Goal: Information Seeking & Learning: Learn about a topic

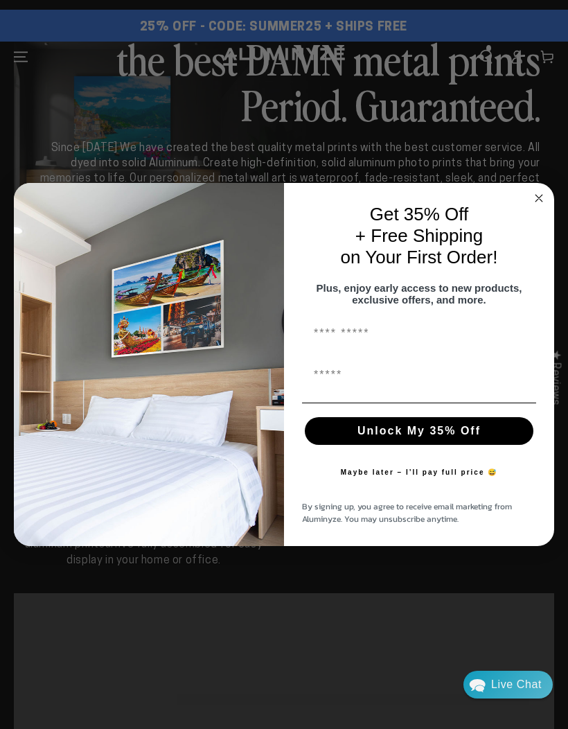
scroll to position [3, 0]
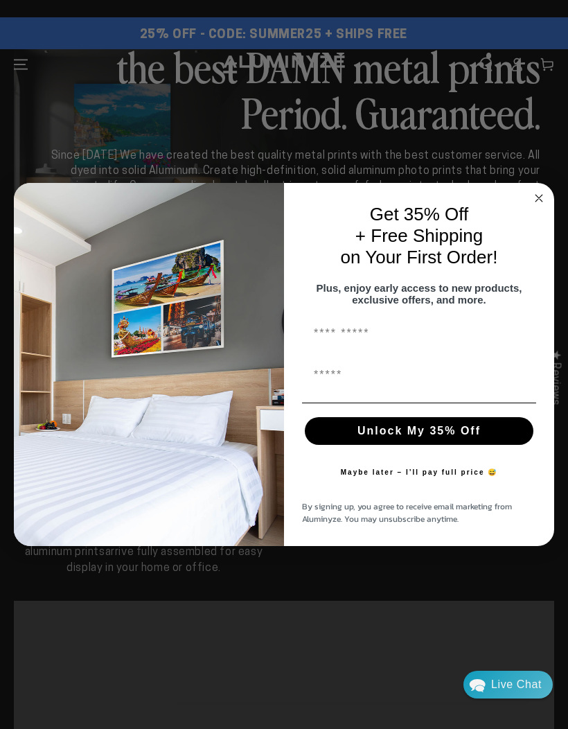
click at [534, 206] on circle "Close dialog" at bounding box center [539, 198] width 16 height 16
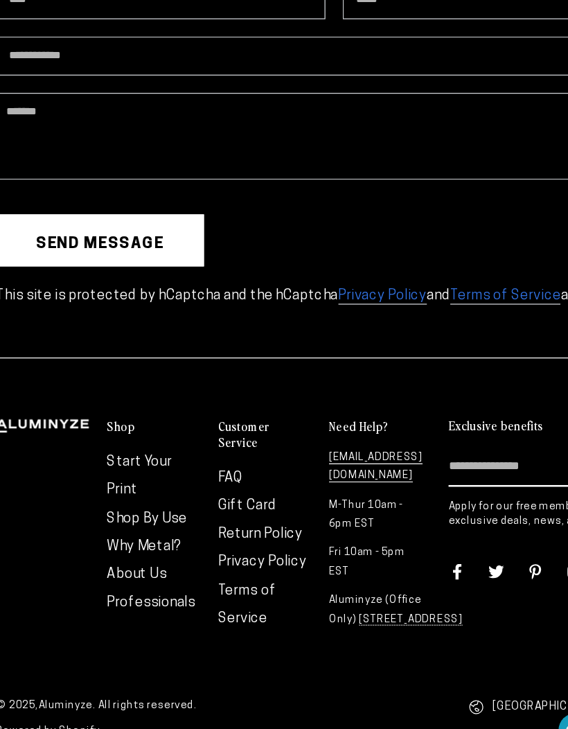
scroll to position [3633, 0]
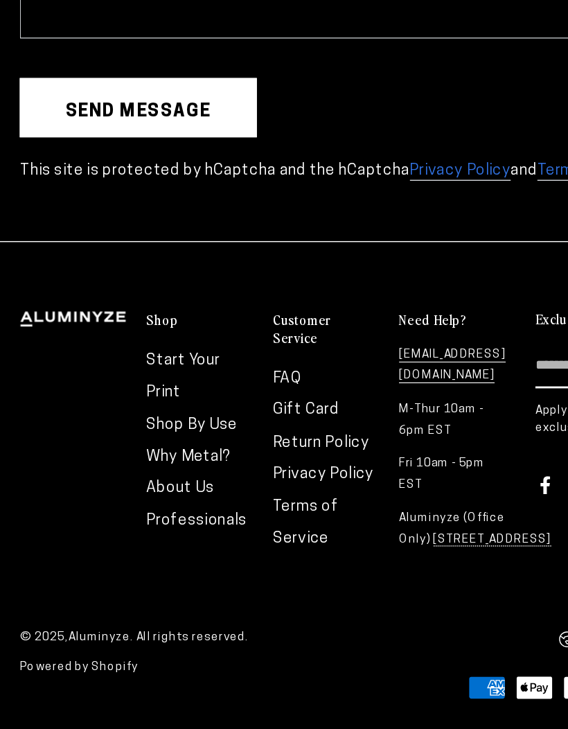
click at [118, 465] on link "Start Your Print" at bounding box center [128, 481] width 52 height 33
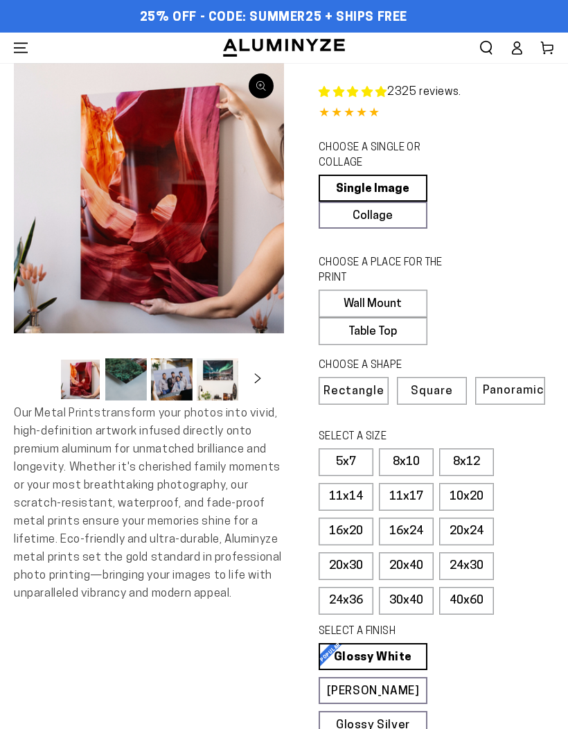
select select "**********"
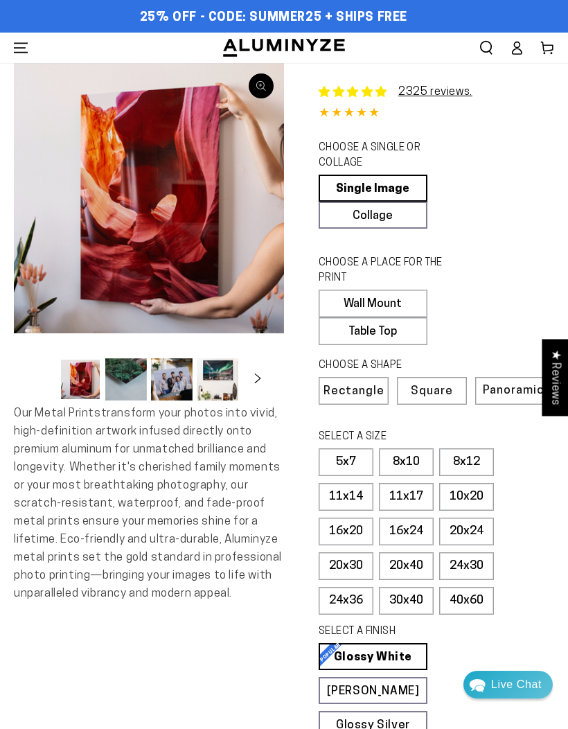
click at [21, 42] on icon "Menu" at bounding box center [21, 48] width 14 height 14
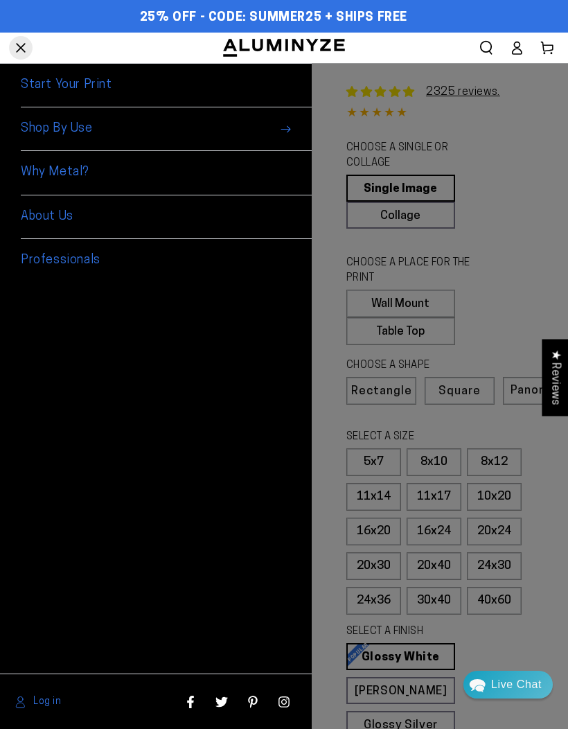
click at [67, 173] on link "Why Metal?" at bounding box center [166, 173] width 291 height 44
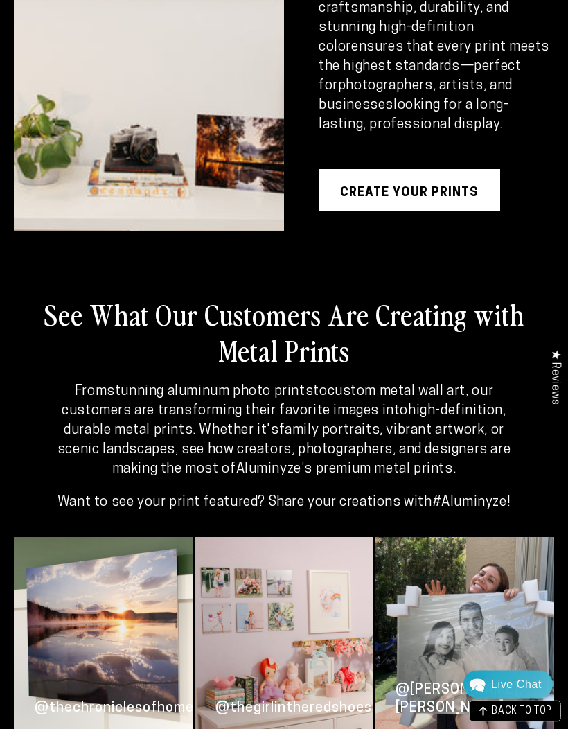
scroll to position [2620, 0]
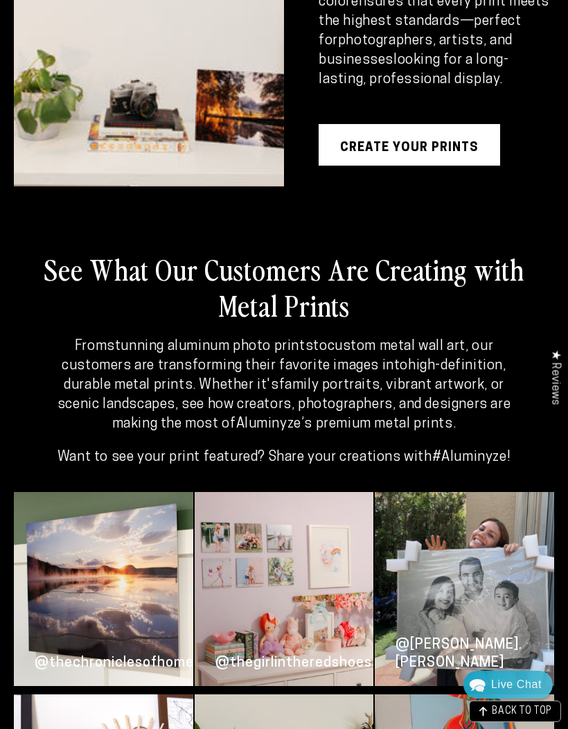
click at [454, 166] on link "Create your prints" at bounding box center [409, 145] width 181 height 42
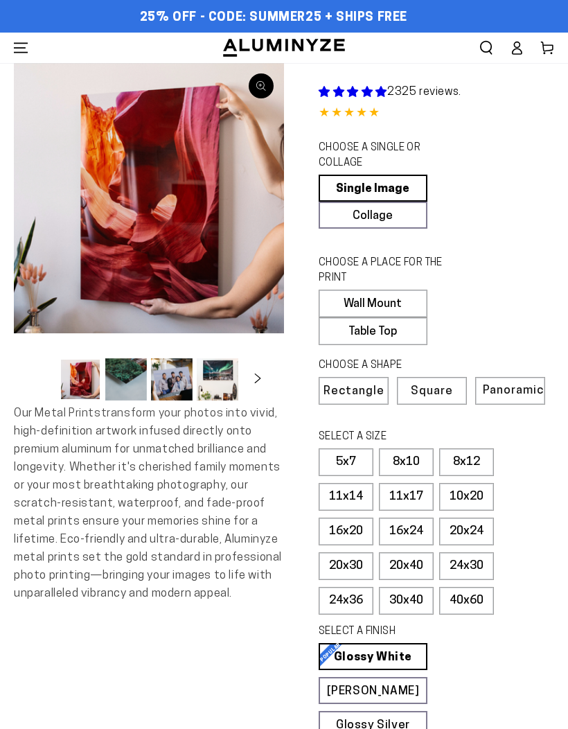
select select "**********"
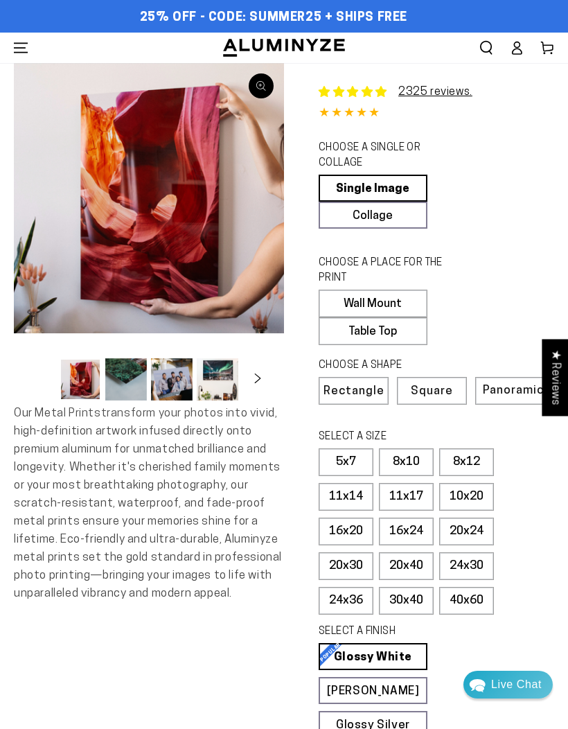
click at [26, 46] on icon "Menu" at bounding box center [21, 48] width 14 height 14
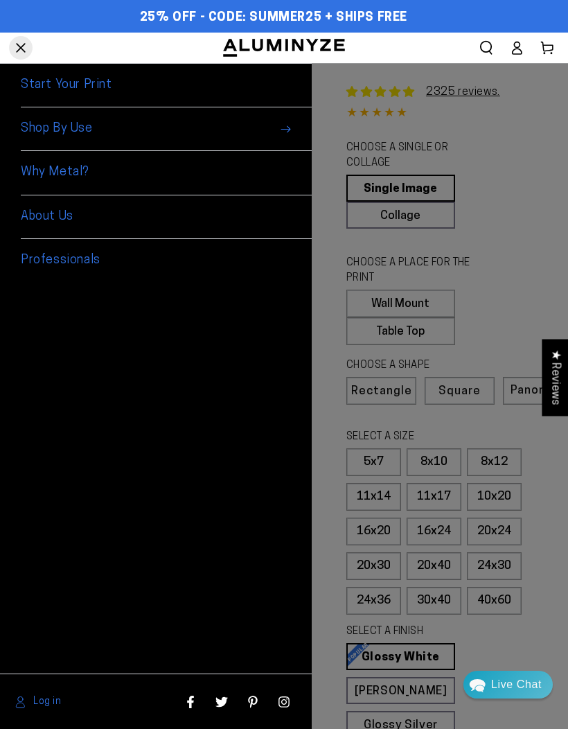
click at [287, 123] on span "Shop By Use" at bounding box center [166, 129] width 291 height 44
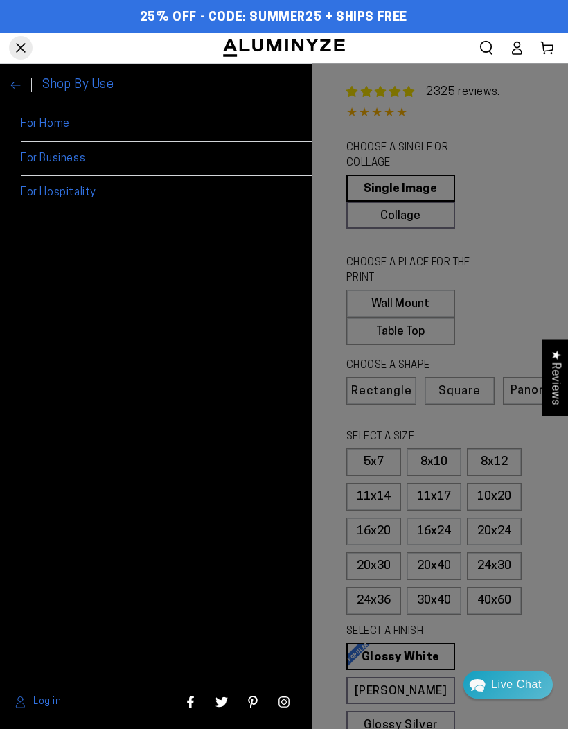
click at [18, 90] on icon at bounding box center [15, 85] width 10 height 10
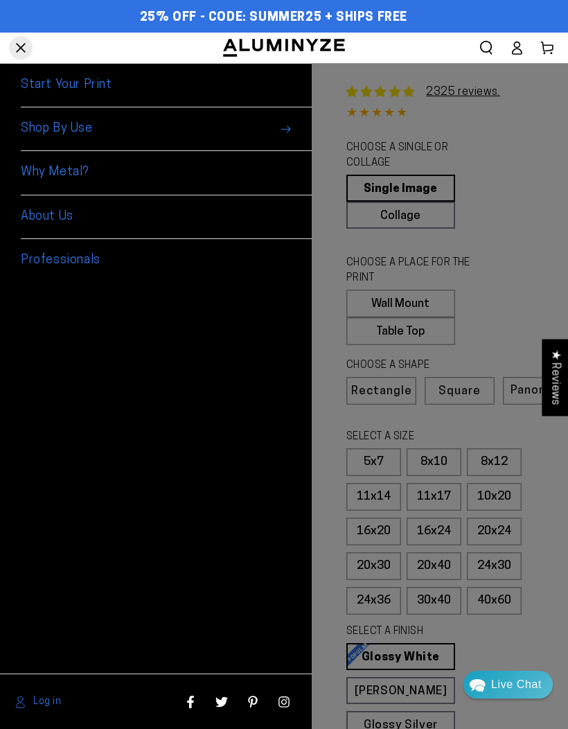
click at [74, 211] on link "About Us" at bounding box center [166, 217] width 291 height 44
